Goal: Complete application form

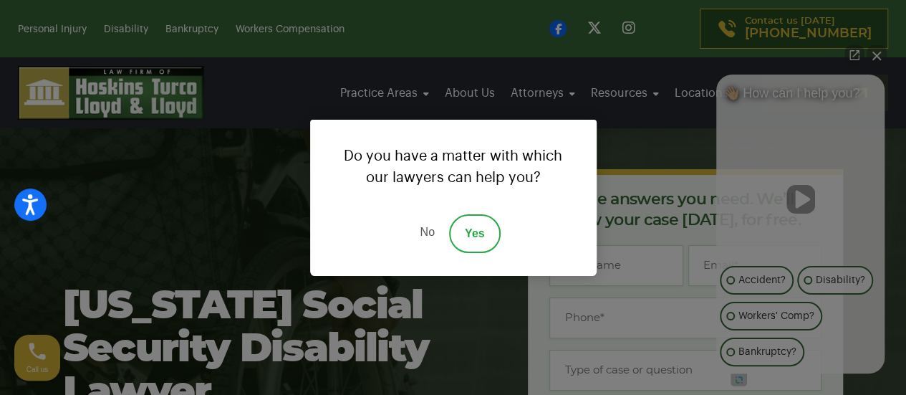
click at [431, 231] on link "No" at bounding box center [426, 233] width 43 height 39
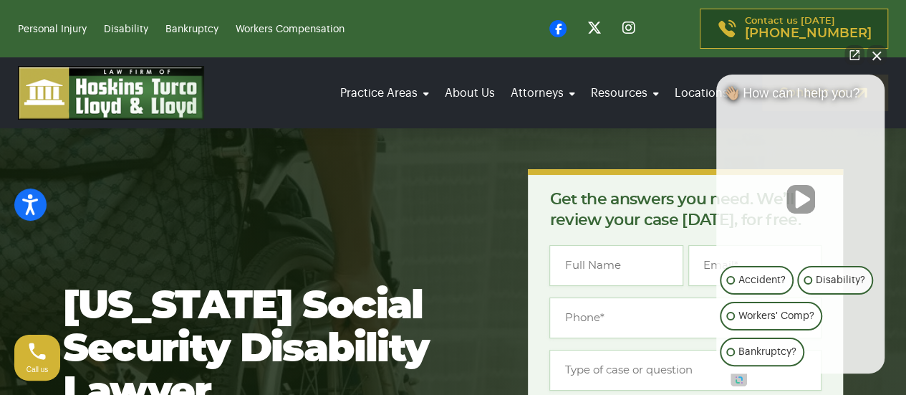
click at [876, 59] on button "Close Intaker Chat Widget" at bounding box center [877, 55] width 20 height 20
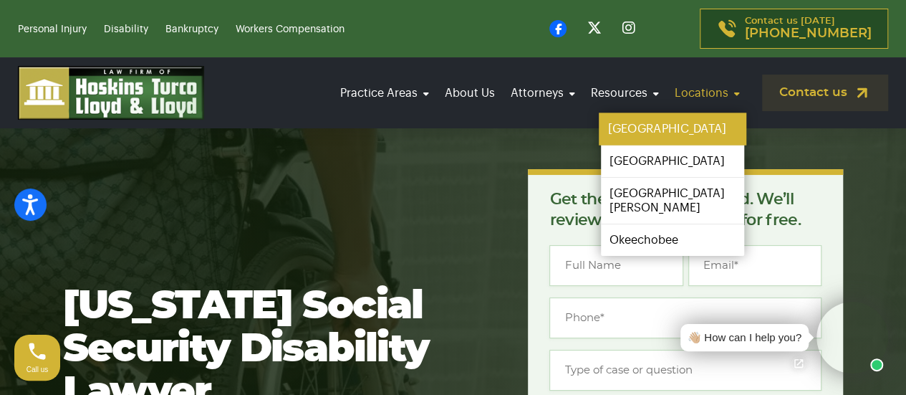
click at [648, 134] on link "[GEOGRAPHIC_DATA]" at bounding box center [673, 129] width 148 height 32
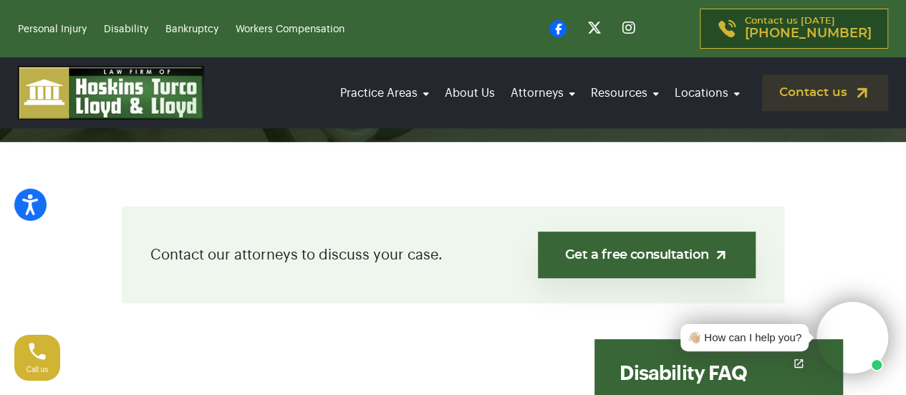
scroll to position [287, 0]
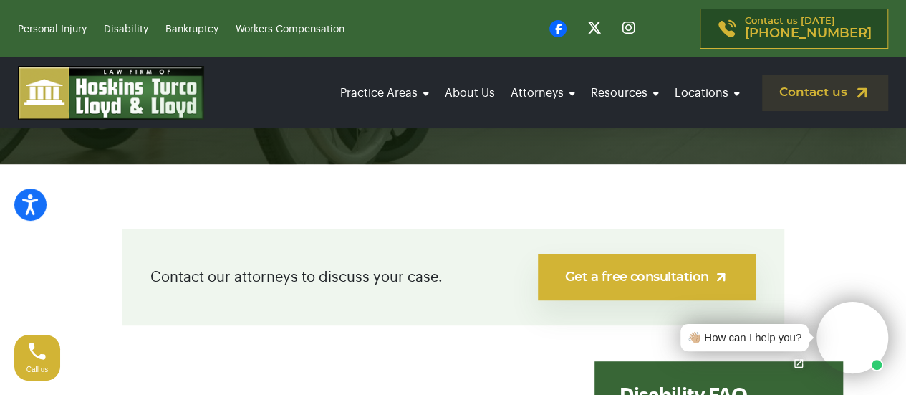
click at [644, 270] on link "Get a free consultation" at bounding box center [647, 277] width 218 height 47
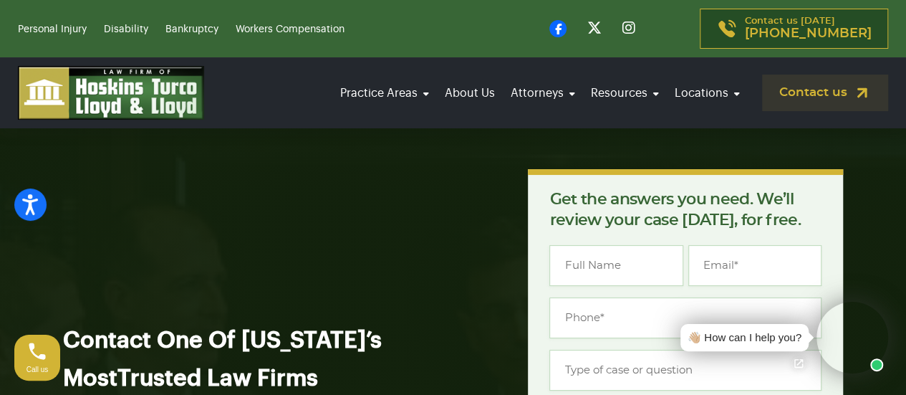
click at [632, 266] on input "Name *" at bounding box center [615, 265] width 133 height 41
type input "[PERSON_NAME]"
type input "[PERSON_NAME][EMAIL_ADDRESS][DOMAIN_NAME]"
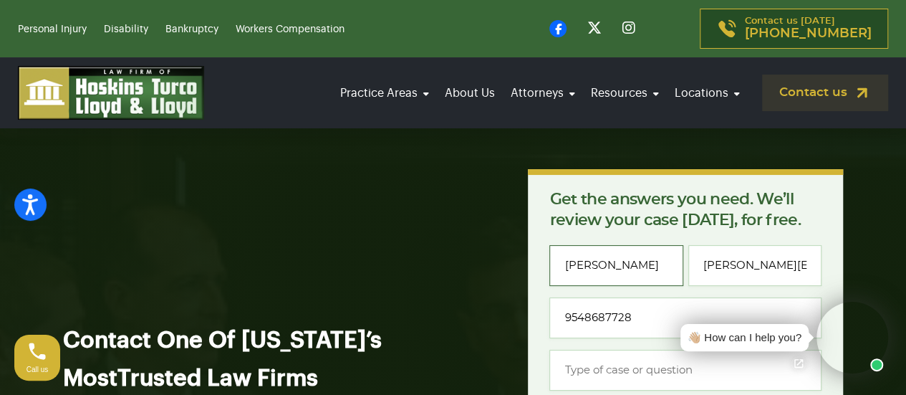
type input "[PHONE_NUMBER]"
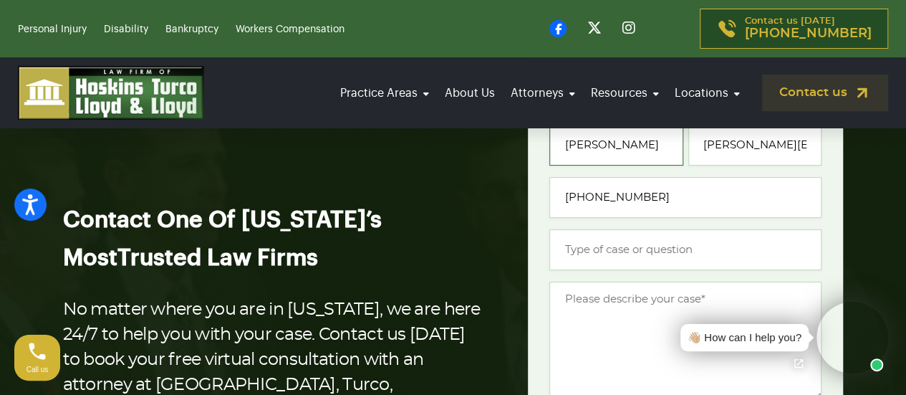
scroll to position [143, 0]
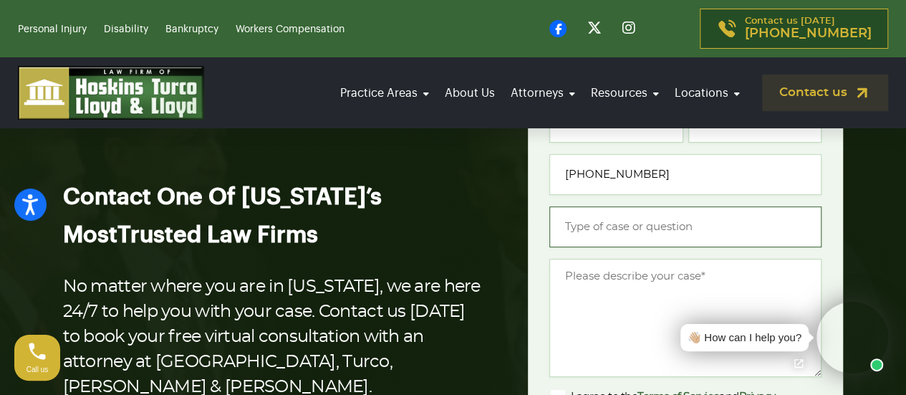
click at [612, 226] on input "Type of case or question *" at bounding box center [685, 226] width 272 height 41
type input "Help with SSD application"
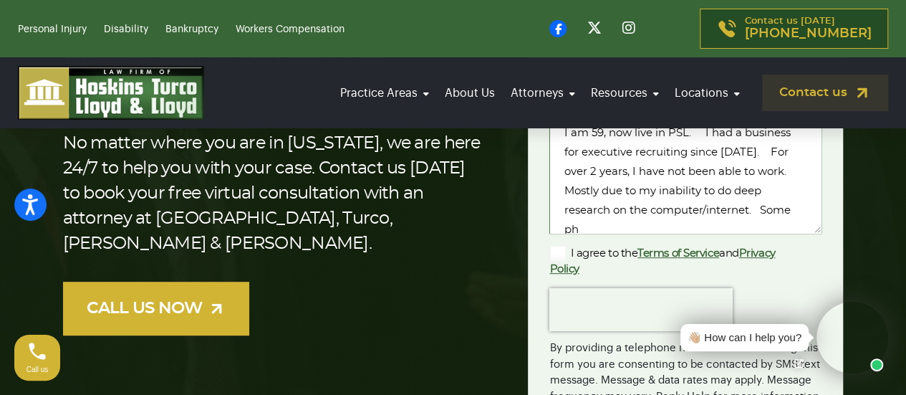
scroll to position [1, 0]
click at [769, 226] on textarea "I am 59, now live in PSL. I had a business for executive recruiting since 2001.…" at bounding box center [685, 174] width 272 height 118
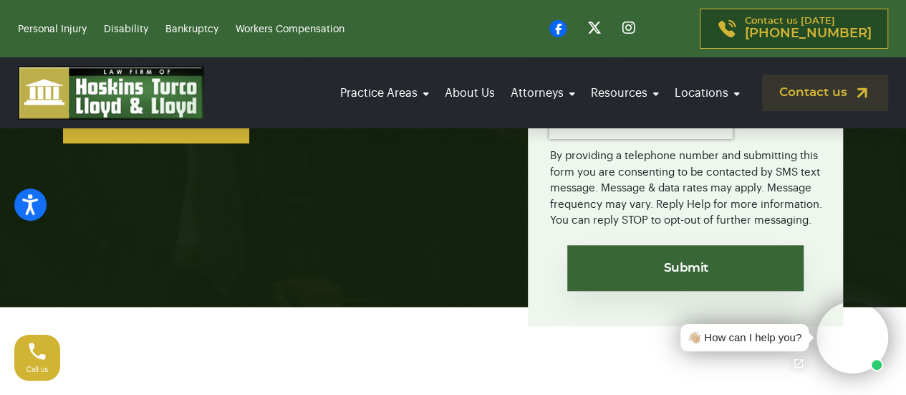
scroll to position [501, 0]
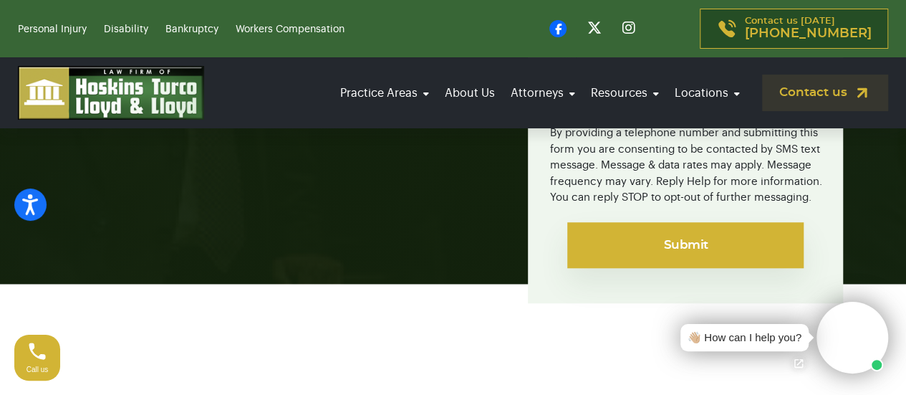
type textarea "I am 59, now live in PSL. I had a business for executive recruiting since [DATE…"
click at [693, 241] on input "Submit" at bounding box center [685, 245] width 236 height 46
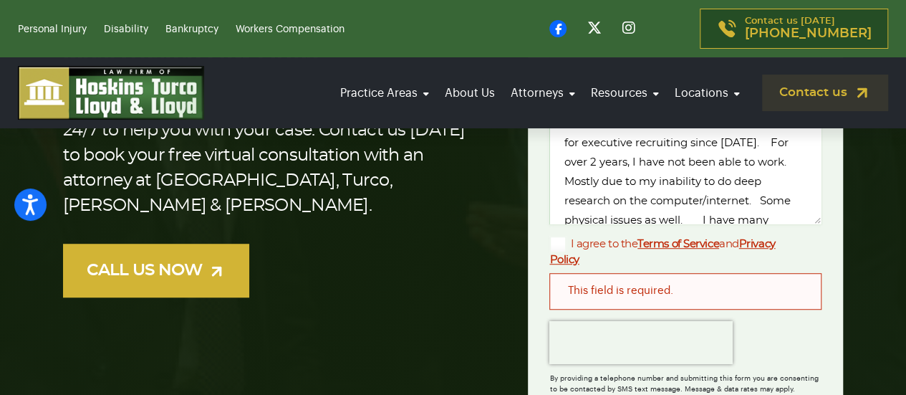
scroll to position [358, 0]
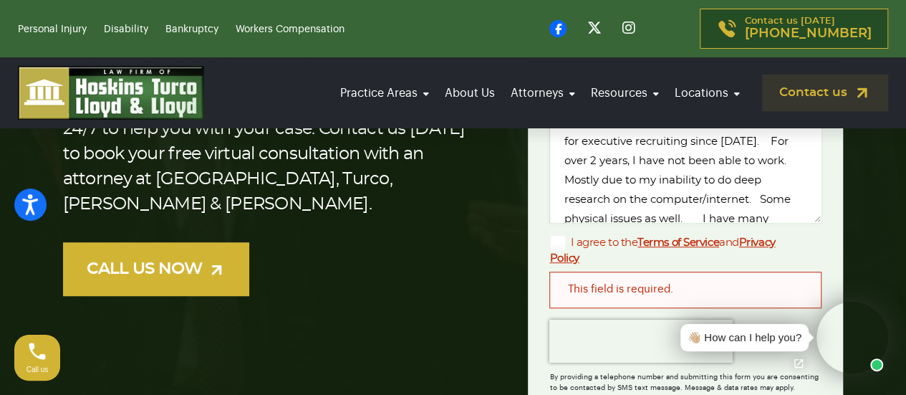
click at [703, 276] on div "This field is required." at bounding box center [685, 289] width 272 height 36
click at [635, 293] on div "This field is required." at bounding box center [685, 289] width 272 height 36
click at [562, 243] on label "I agree to the Terms of Service and Privacy Policy" at bounding box center [673, 250] width 249 height 32
click at [0, 0] on input "I agree to the Terms of Service and Privacy Policy" at bounding box center [0, 0] width 0 height 0
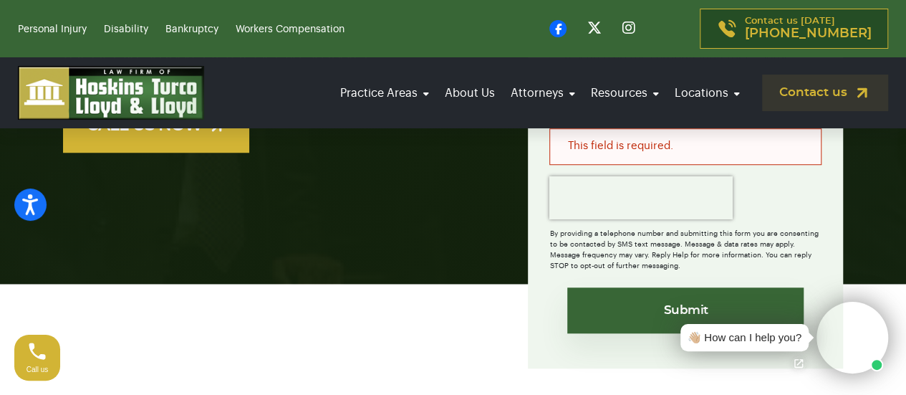
scroll to position [573, 0]
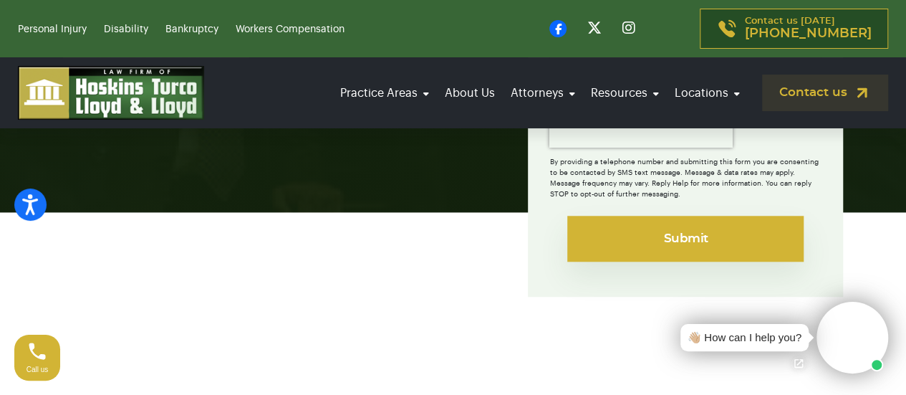
click at [678, 236] on input "Submit" at bounding box center [685, 239] width 236 height 46
